Goal: Information Seeking & Learning: Learn about a topic

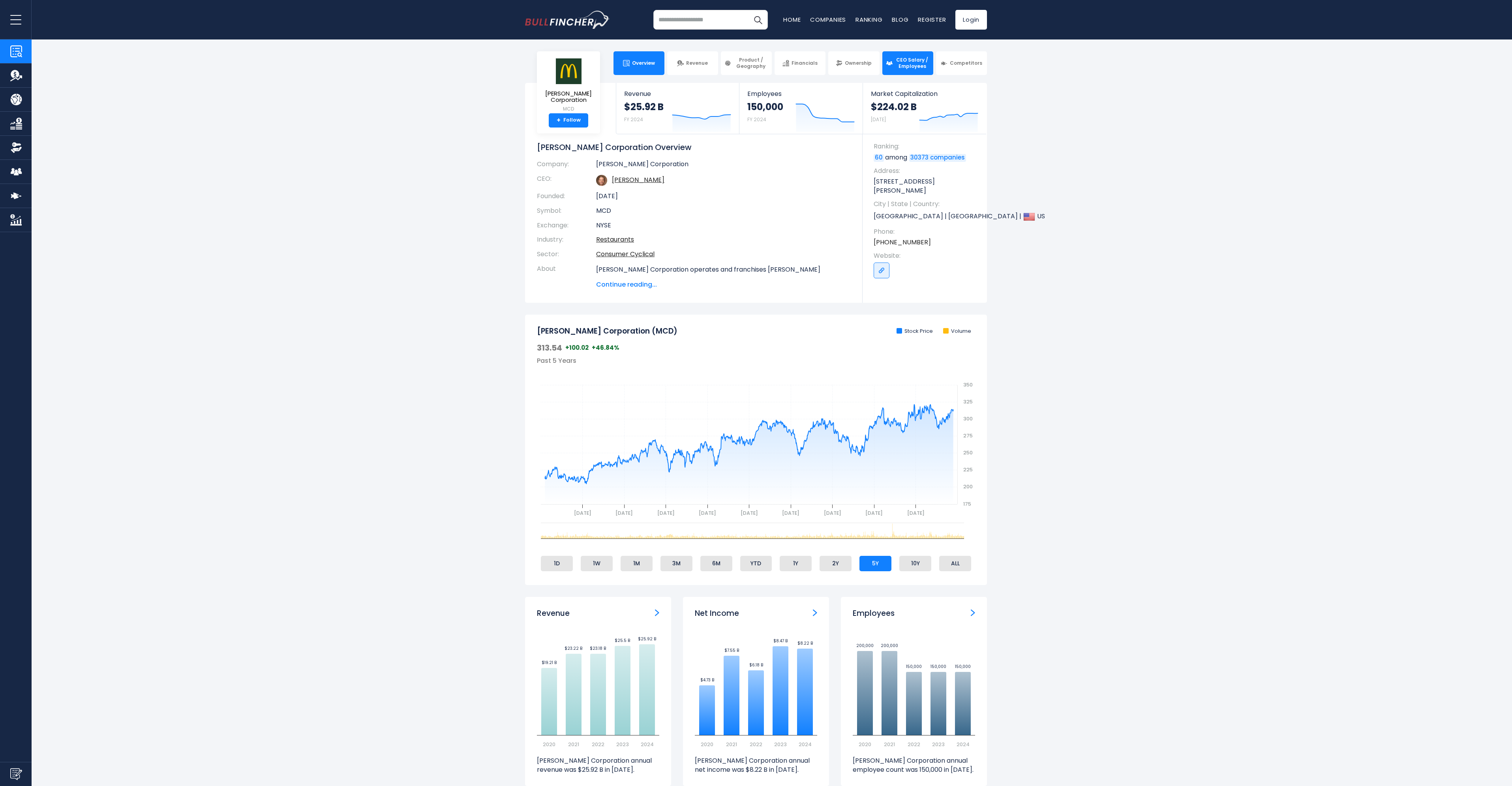
click at [911, 68] on span "CEO Salary / Employees" at bounding box center [912, 63] width 35 height 12
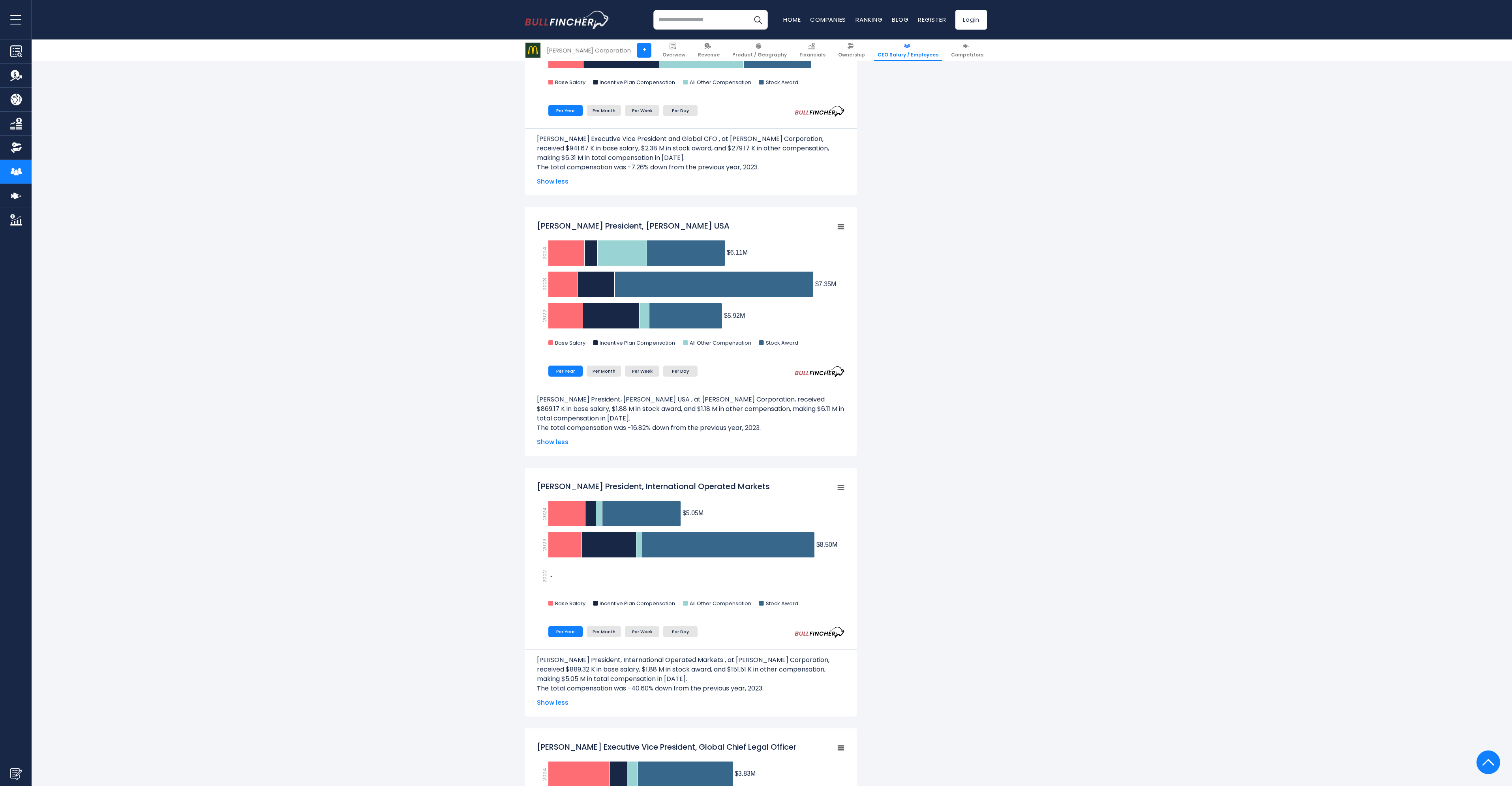
scroll to position [79, 0]
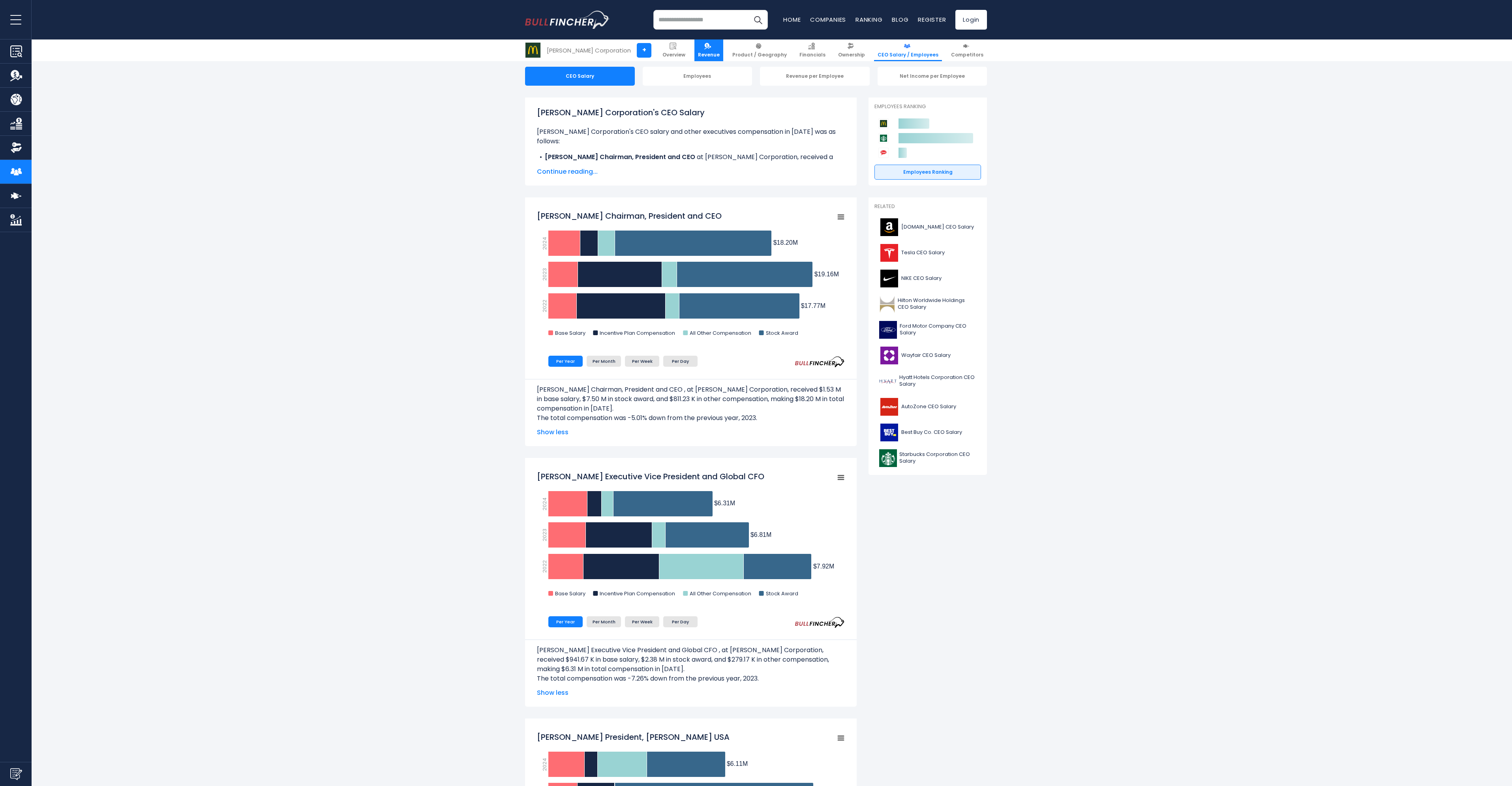
click at [723, 49] on link "Revenue" at bounding box center [708, 50] width 29 height 22
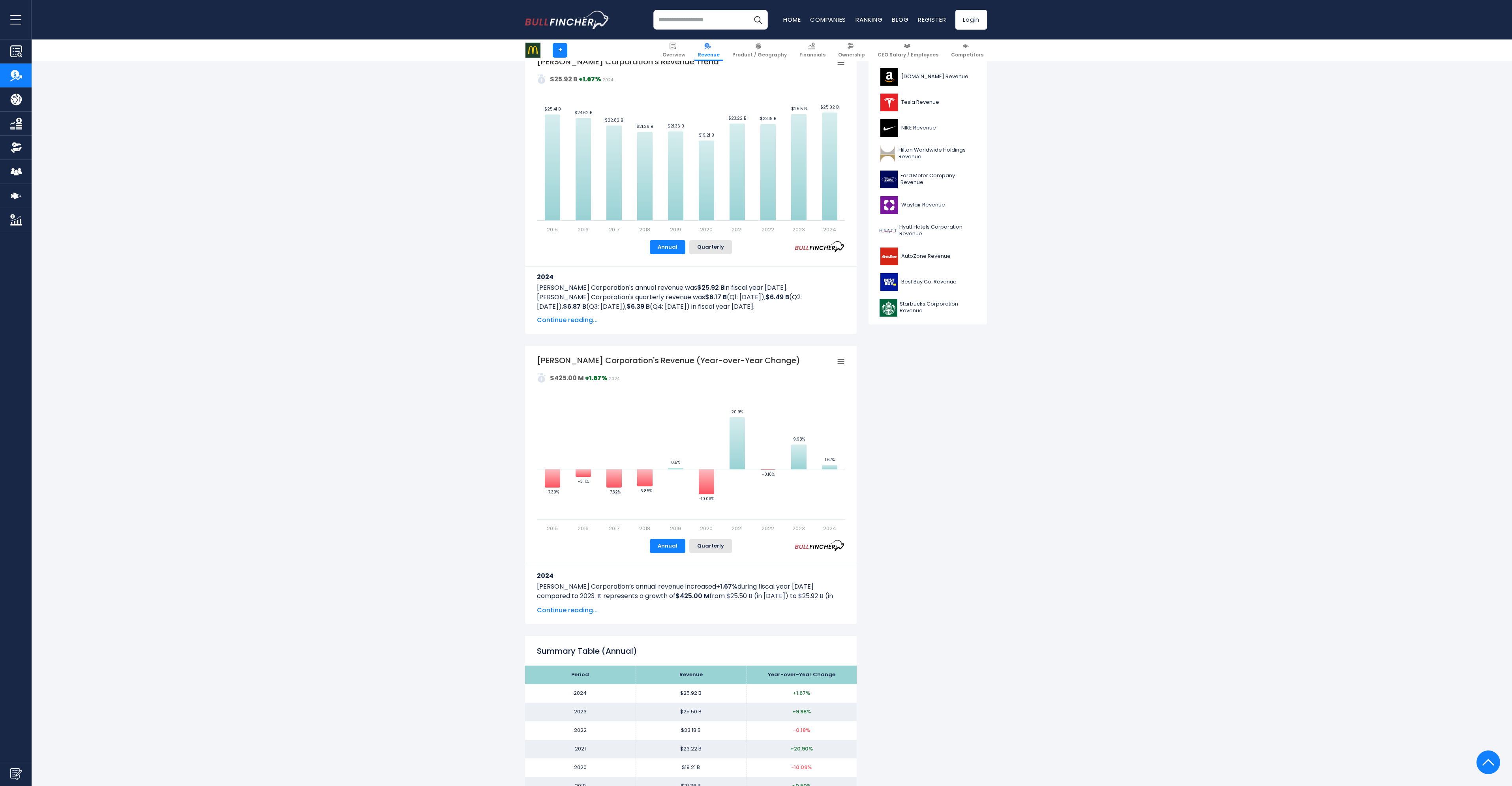
scroll to position [316, 0]
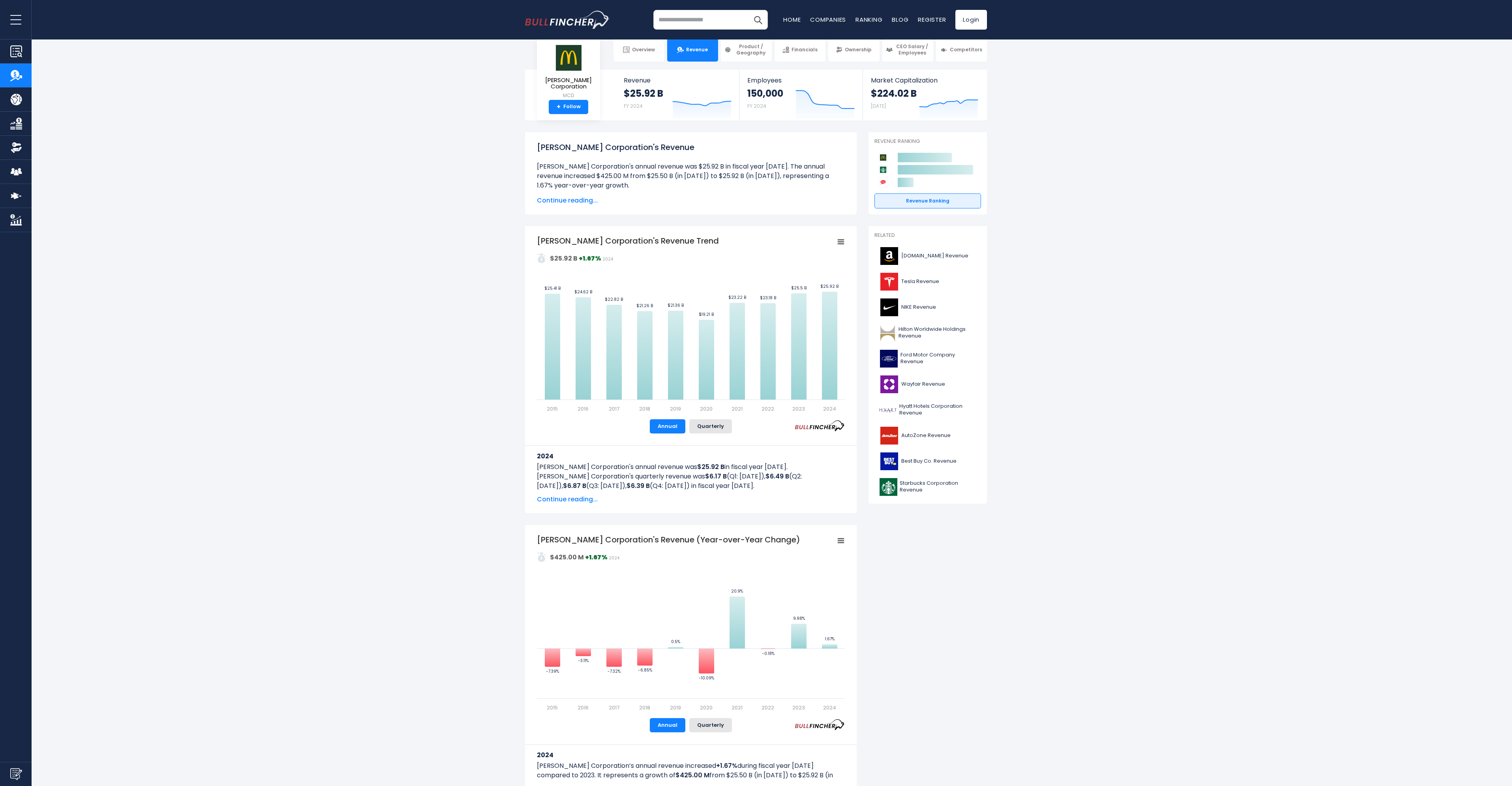
scroll to position [0, 0]
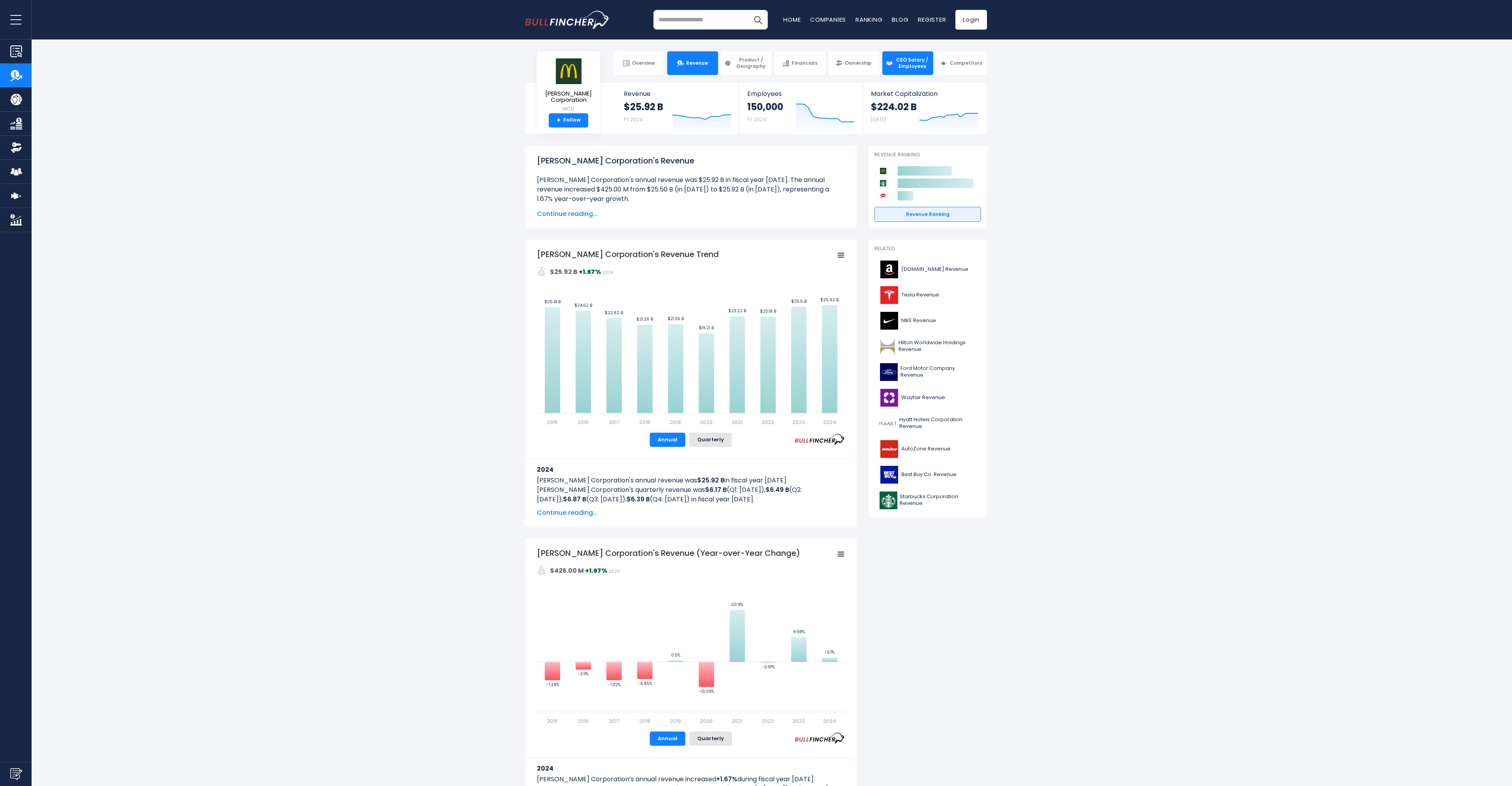
click at [922, 66] on span "CEO Salary / Employees" at bounding box center [912, 63] width 35 height 12
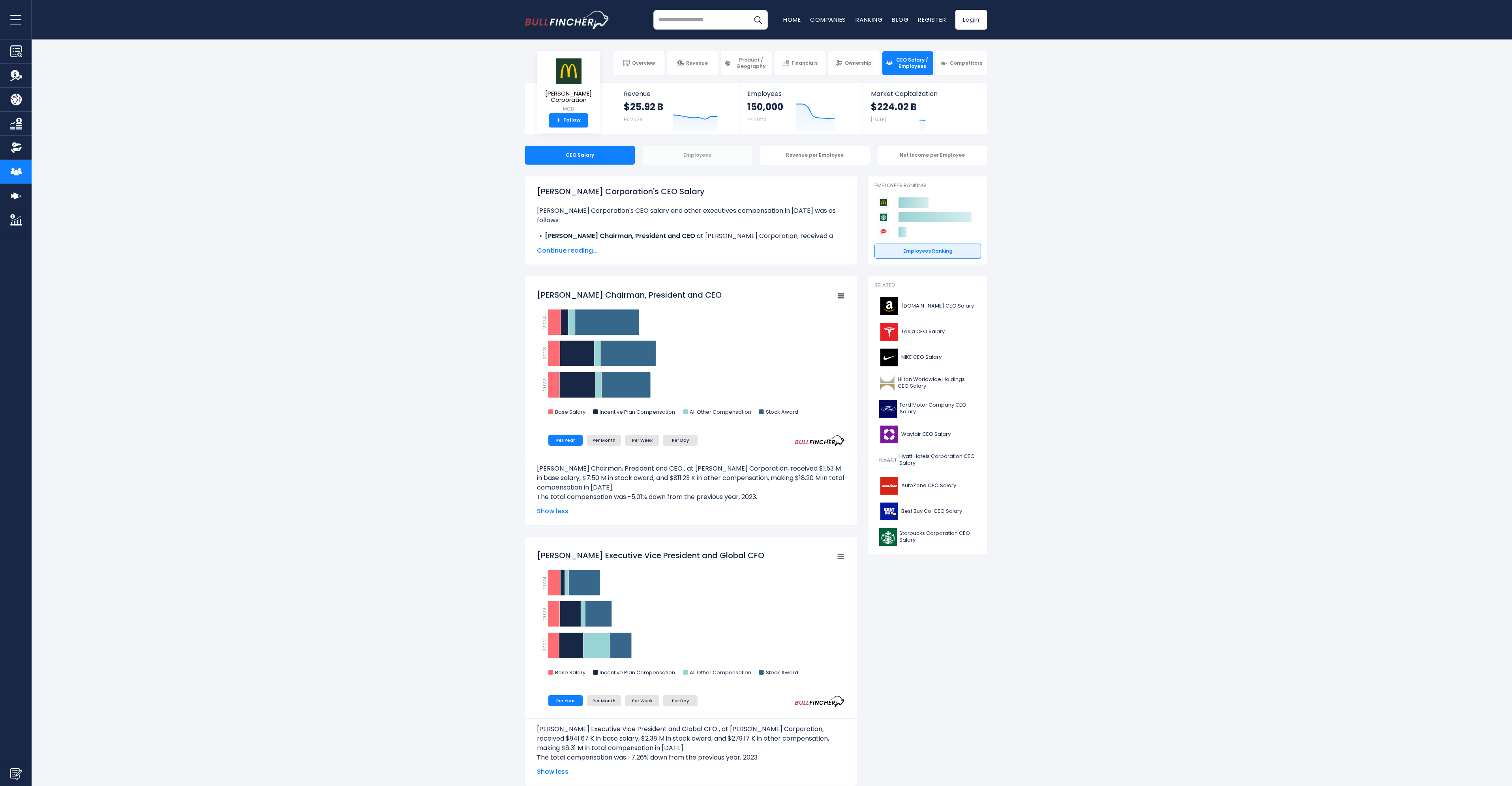
click at [704, 157] on div "Employees" at bounding box center [697, 155] width 110 height 19
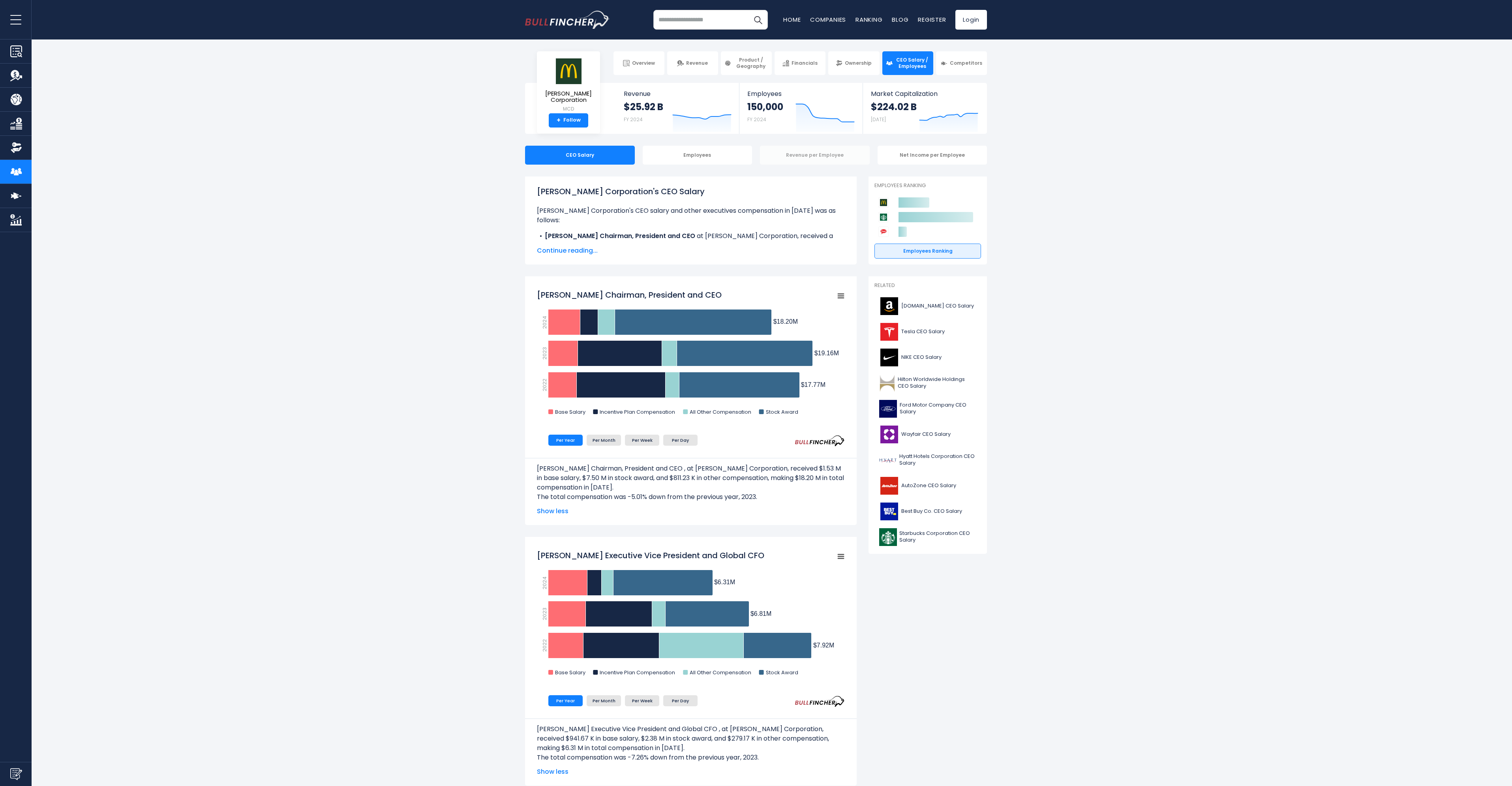
click at [823, 155] on div "Revenue per Employee" at bounding box center [814, 155] width 110 height 19
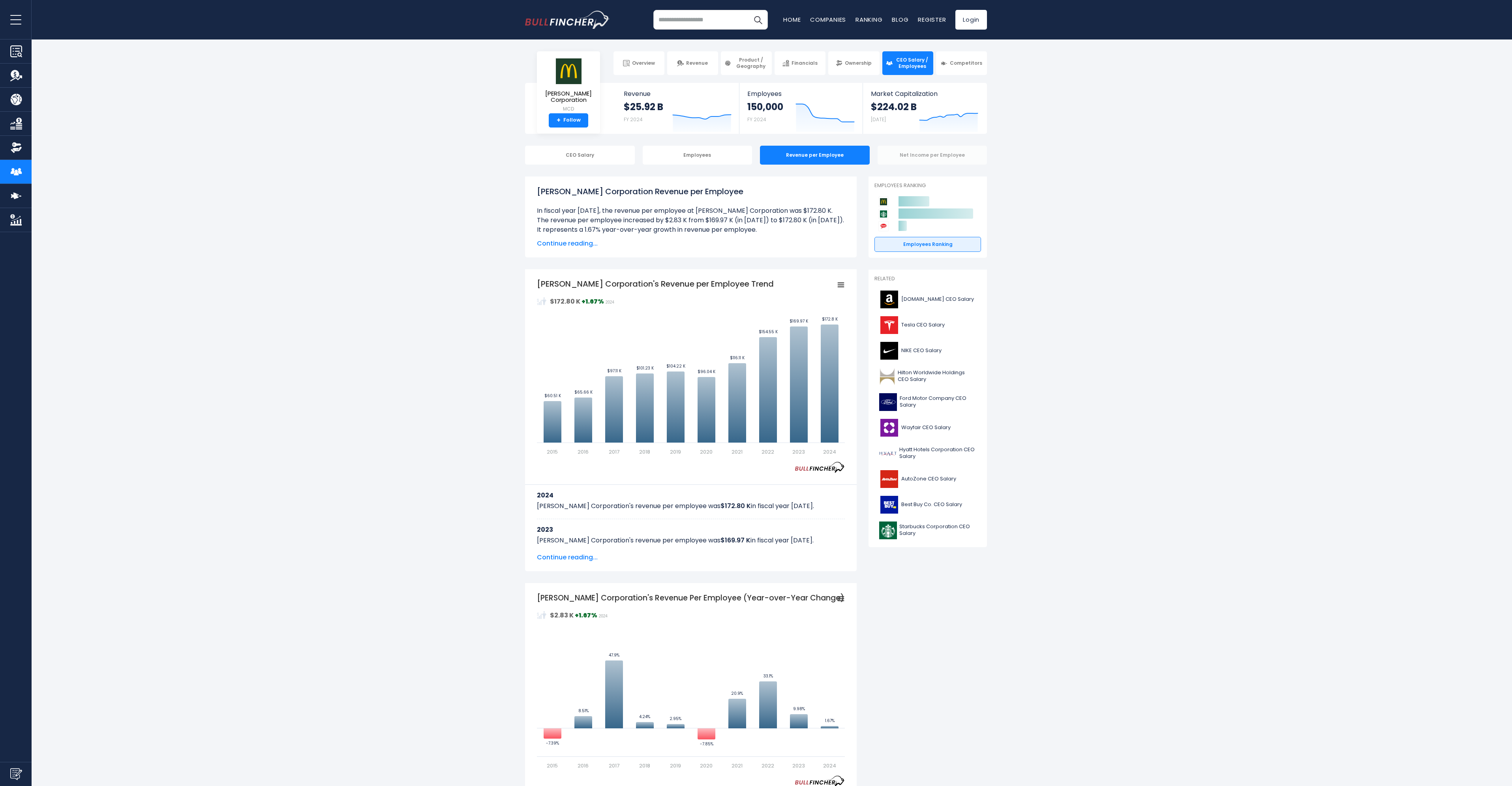
click at [942, 153] on div "Net Income per Employee" at bounding box center [932, 155] width 110 height 19
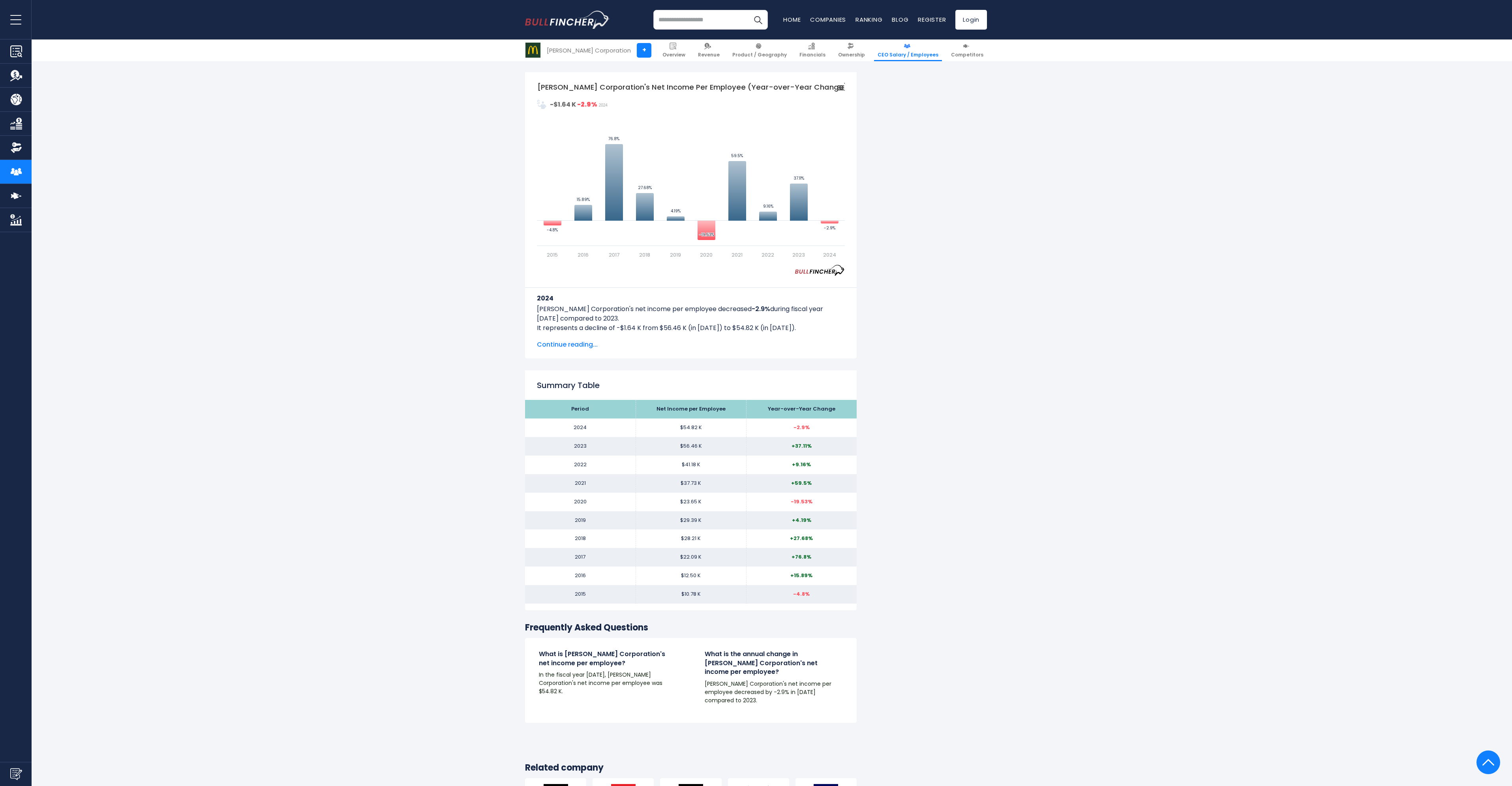
scroll to position [632, 0]
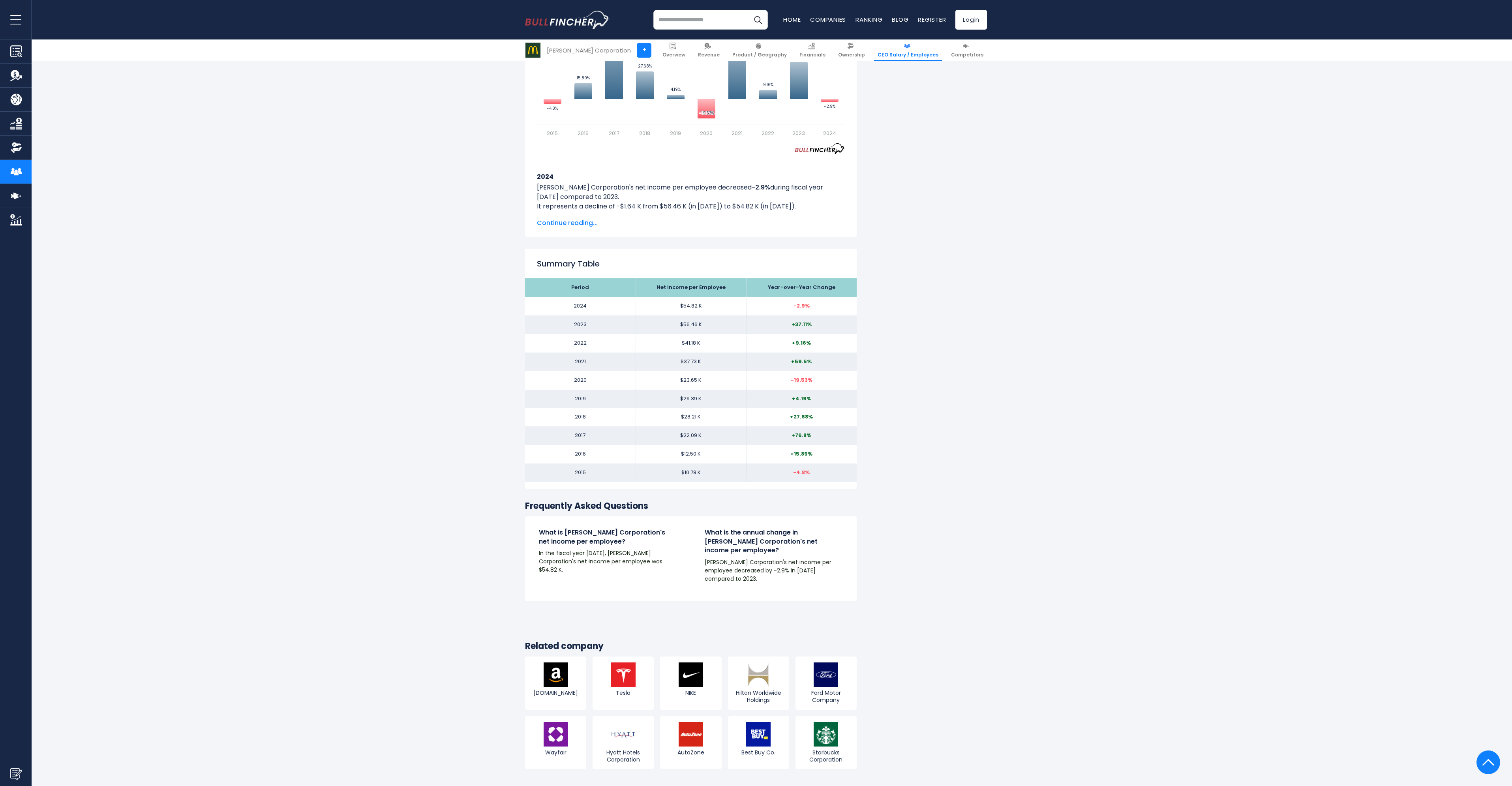
click at [220, 326] on div "McDonald's Corporation Net Income Per Employee McDonald's Corporation's annual …" at bounding box center [756, 196] width 1512 height 1303
click at [240, 317] on div "McDonald's Corporation Net Income Per Employee McDonald's Corporation's annual …" at bounding box center [756, 196] width 1512 height 1303
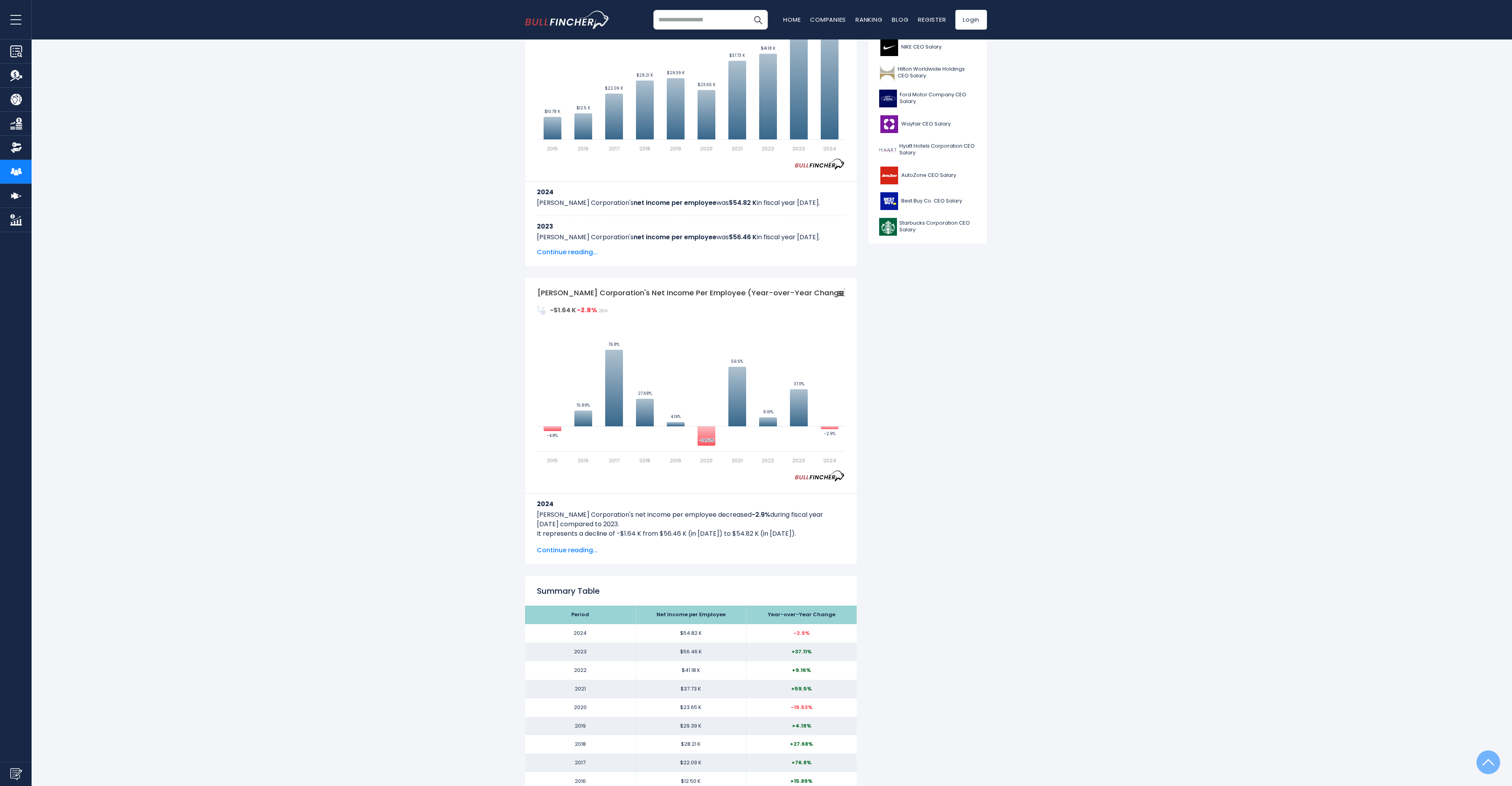
scroll to position [0, 0]
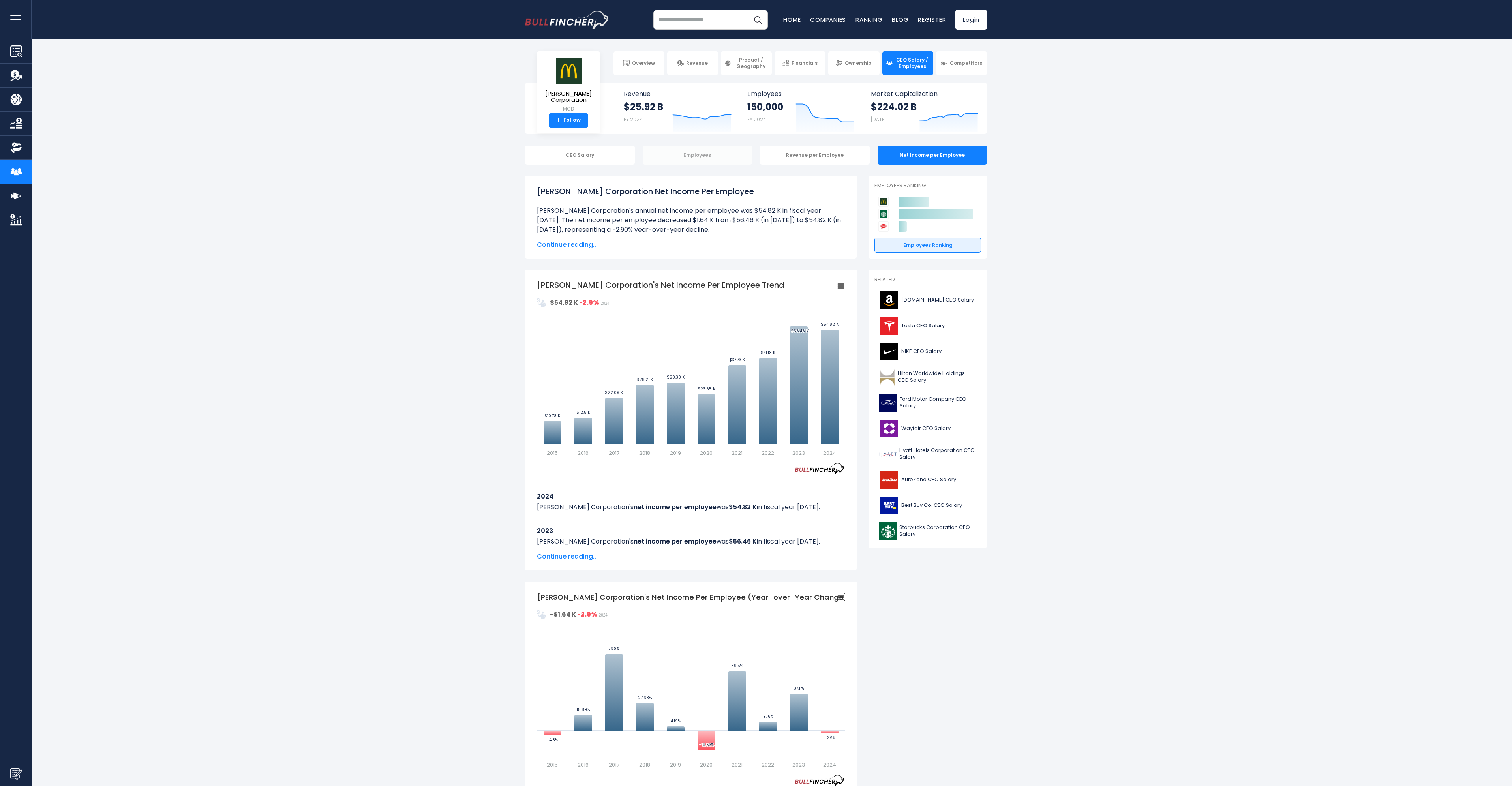
click at [712, 155] on div "Employees" at bounding box center [697, 155] width 110 height 19
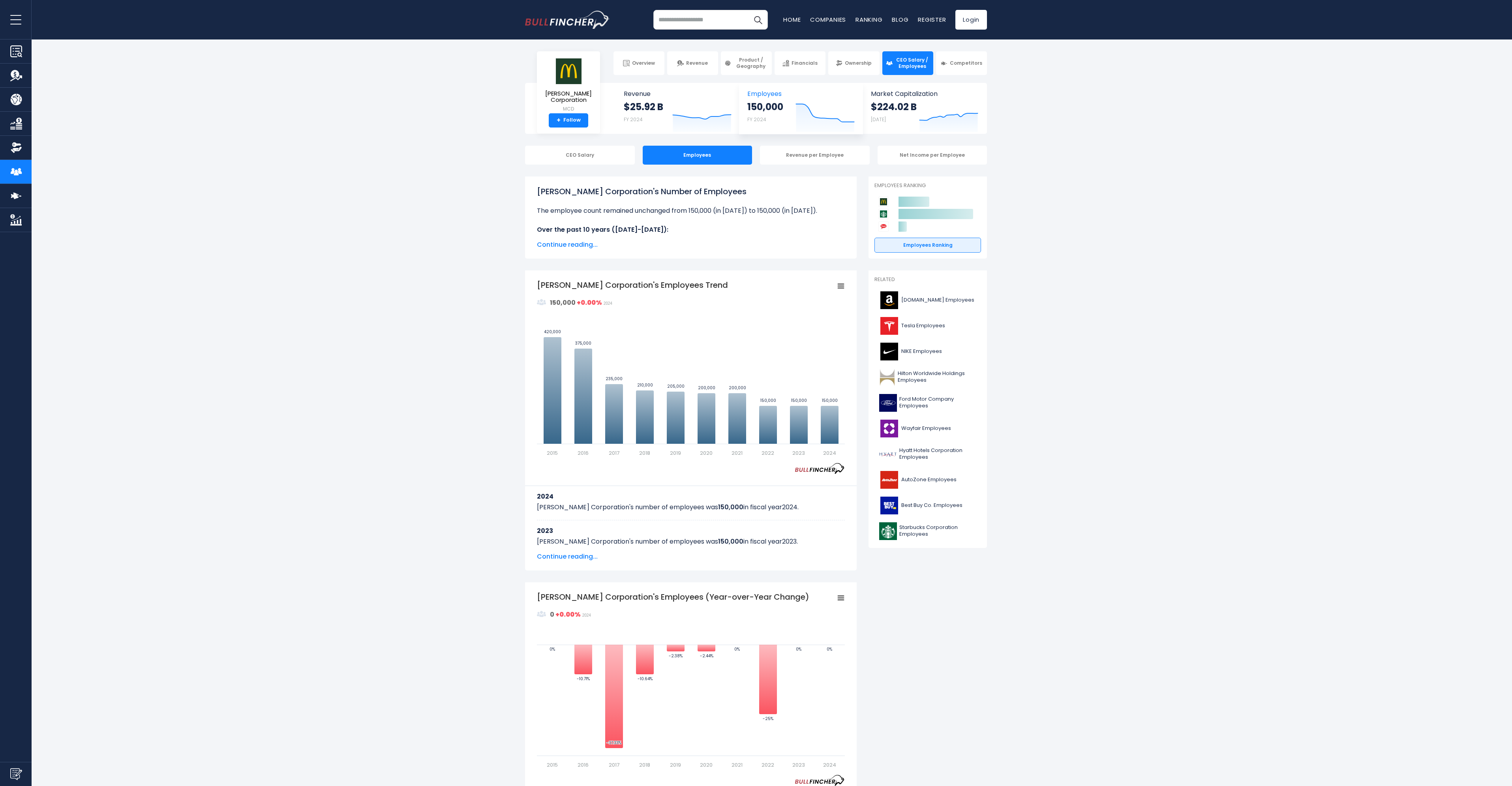
click at [755, 110] on strong "150,000" at bounding box center [765, 106] width 36 height 12
